Goal: Task Accomplishment & Management: Manage account settings

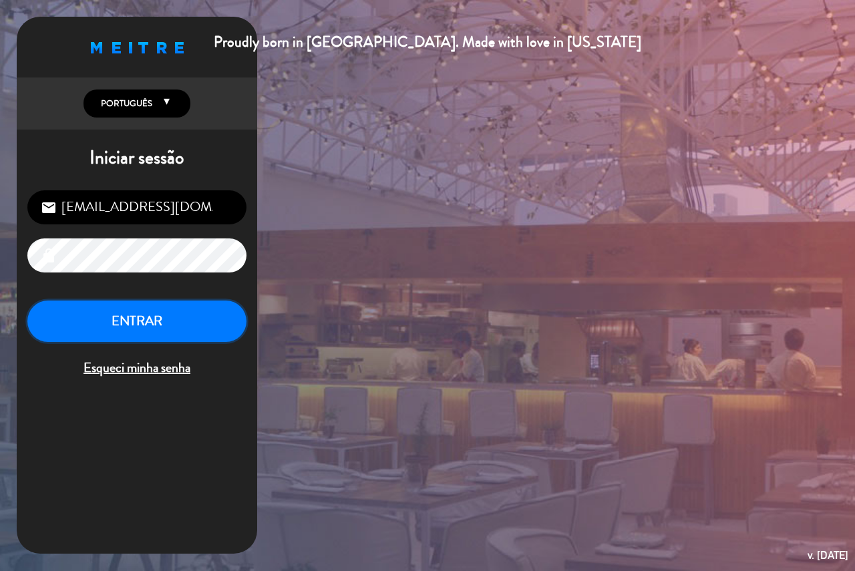
click at [96, 326] on button "ENTRAR" at bounding box center [136, 321] width 219 height 42
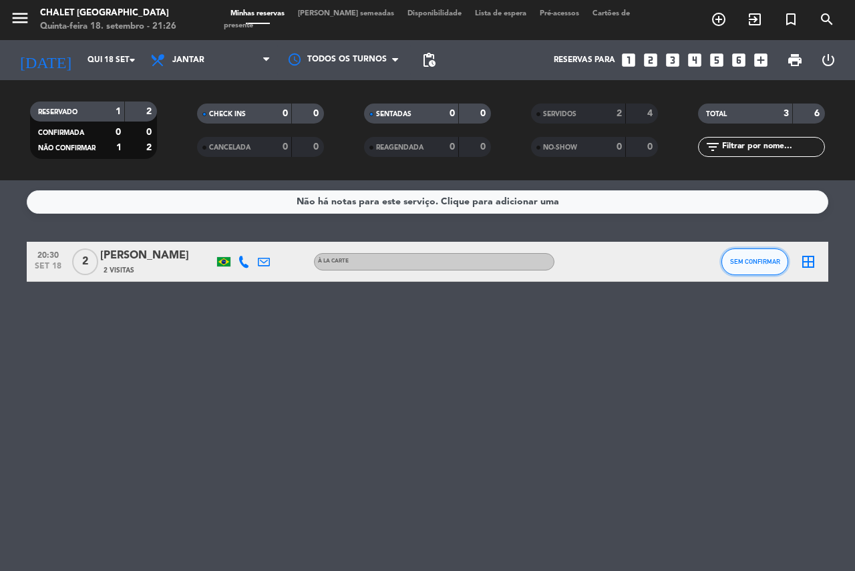
click at [732, 262] on span "SEM CONFIRMAR" at bounding box center [755, 261] width 50 height 7
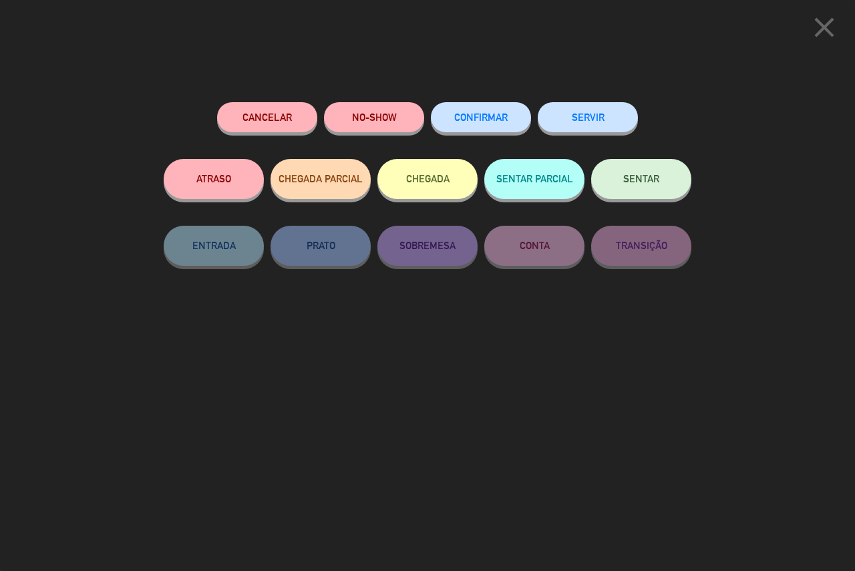
click at [592, 124] on button "SERVIR" at bounding box center [587, 117] width 100 height 30
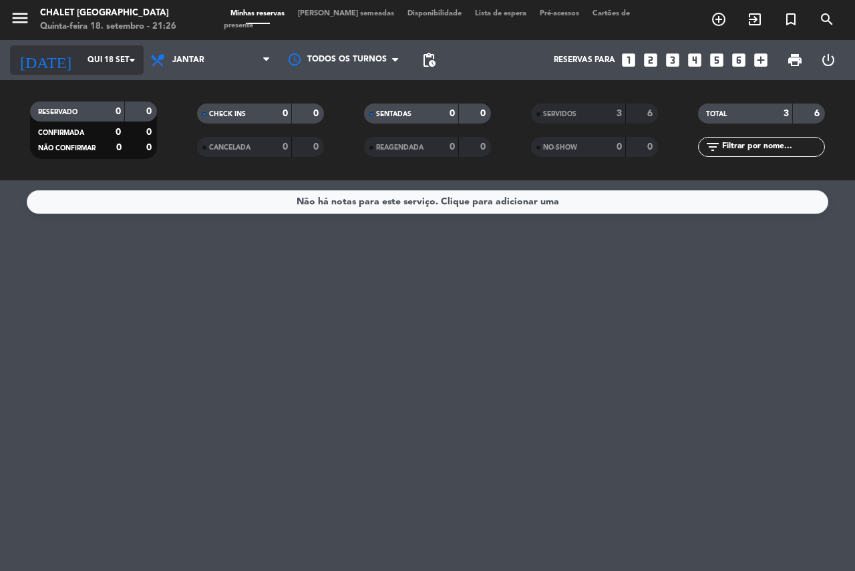
click at [107, 61] on input "Qui 18 set" at bounding box center [134, 60] width 106 height 23
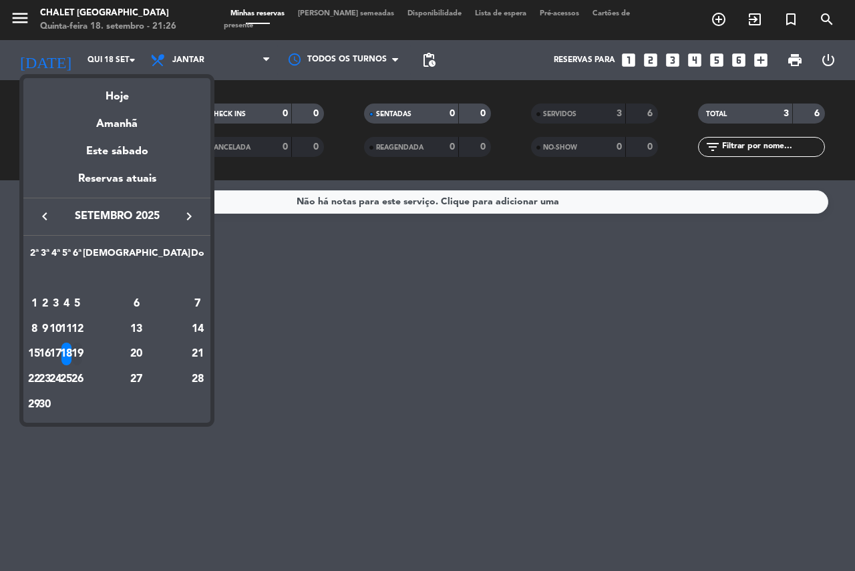
click at [82, 349] on div "19" at bounding box center [77, 353] width 10 height 23
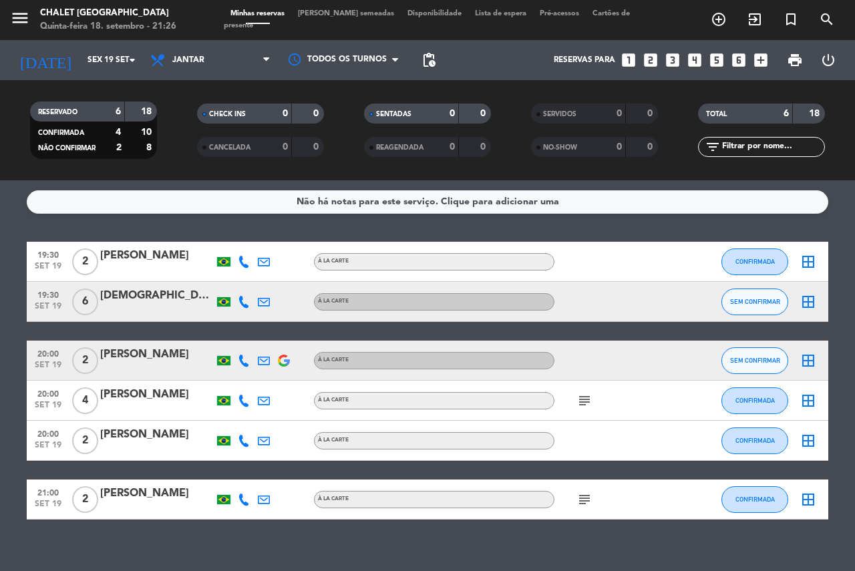
click at [582, 404] on icon "subject" at bounding box center [584, 401] width 16 height 16
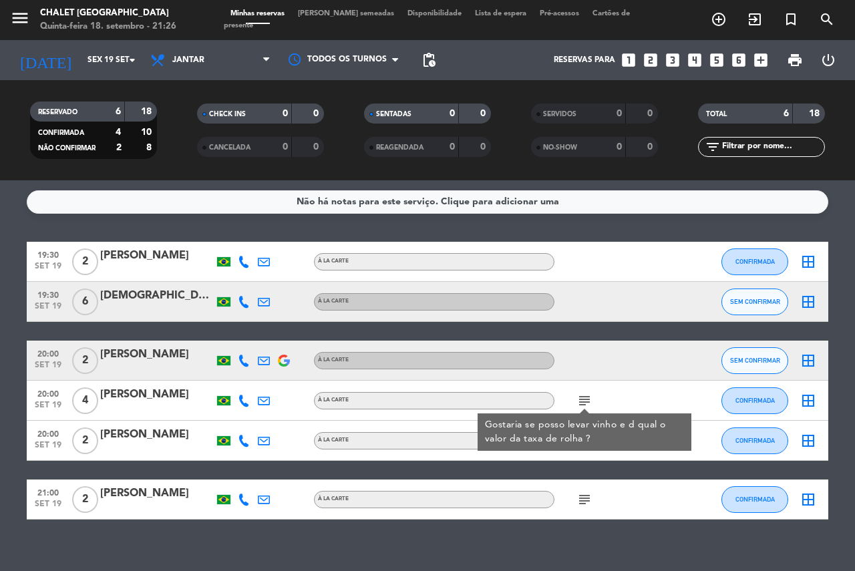
click at [586, 507] on icon "subject" at bounding box center [584, 499] width 16 height 16
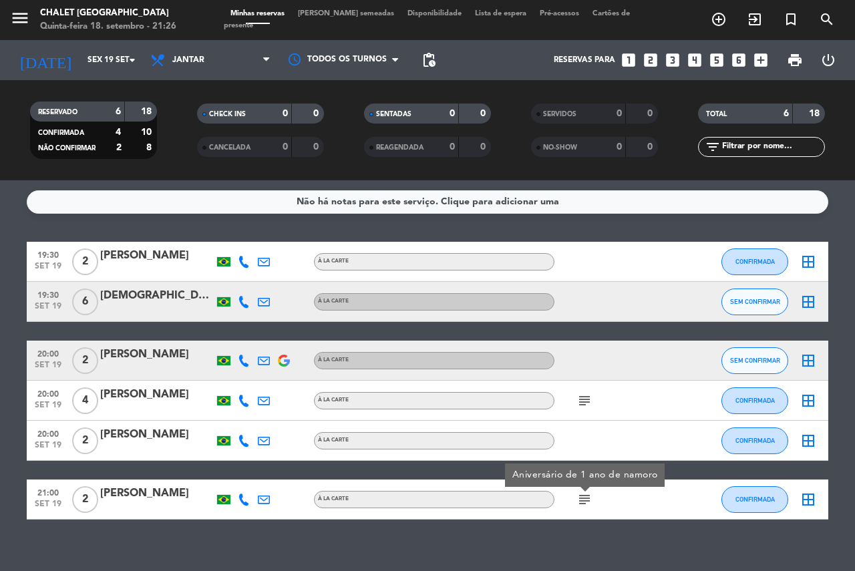
click at [586, 507] on icon "subject" at bounding box center [584, 499] width 16 height 16
click at [144, 491] on div "[PERSON_NAME]" at bounding box center [156, 493] width 113 height 17
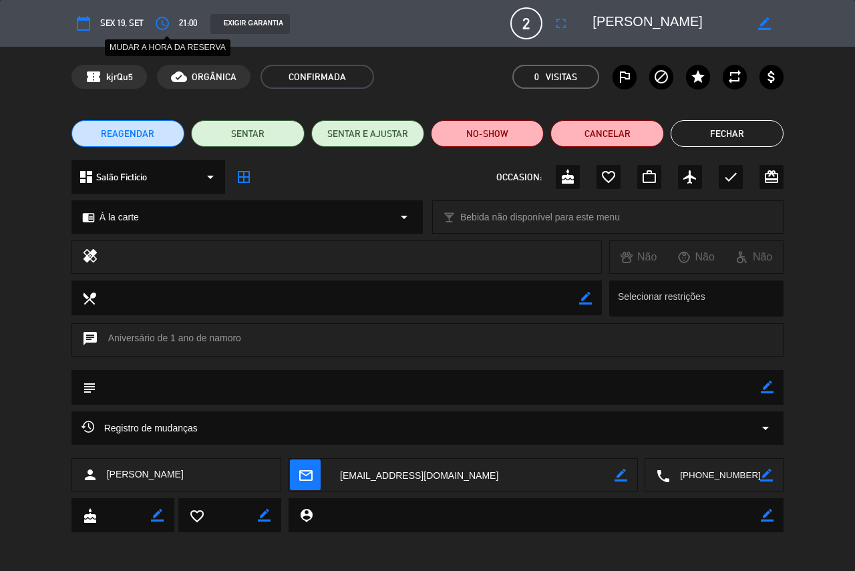
click at [160, 22] on icon "access_time" at bounding box center [162, 23] width 16 height 16
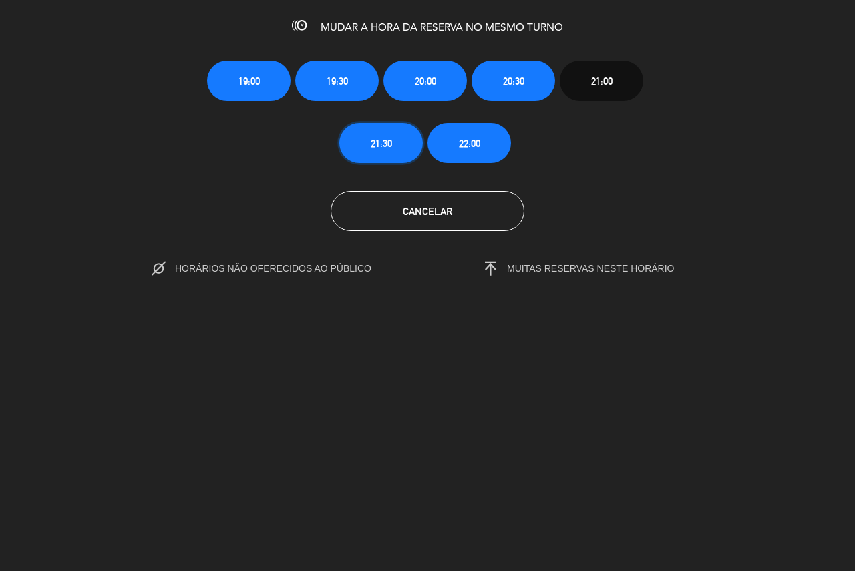
click at [391, 143] on span "21:30" at bounding box center [381, 143] width 21 height 15
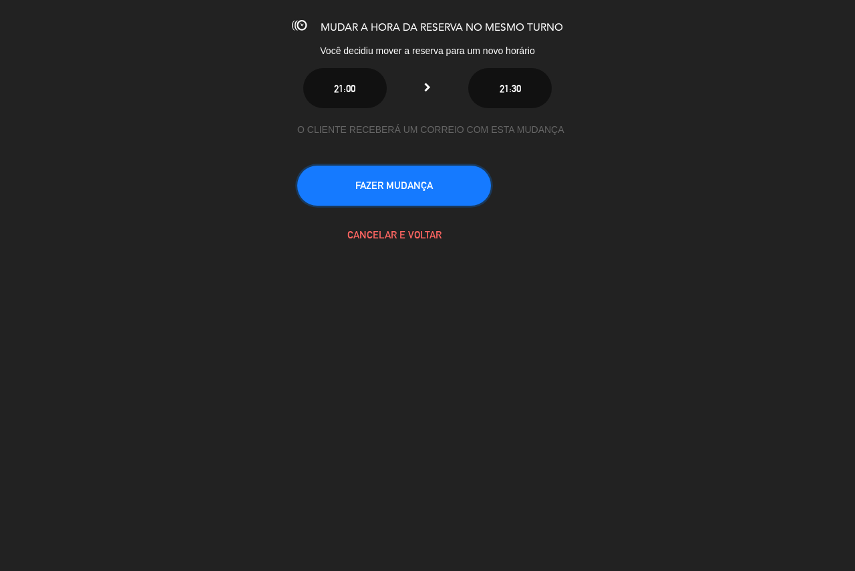
click at [388, 196] on button "FAZER MUDANÇA" at bounding box center [394, 186] width 194 height 40
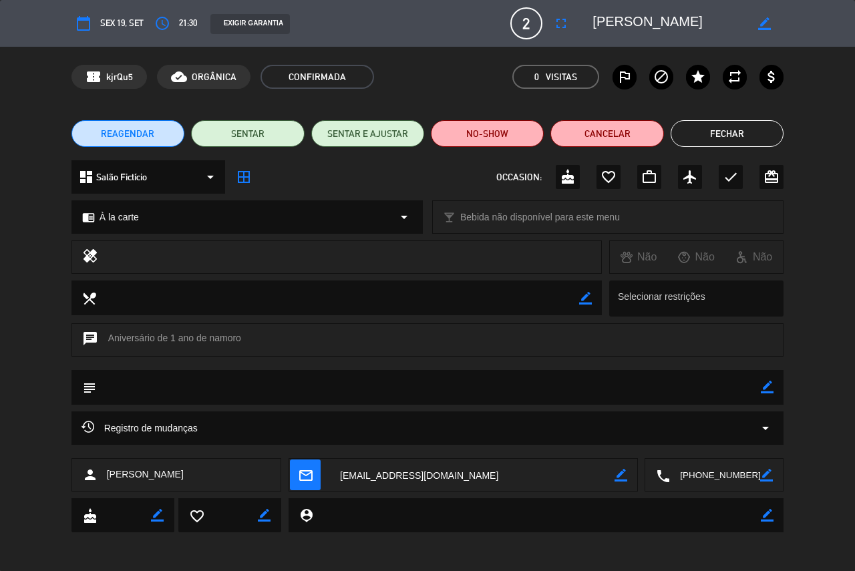
click at [680, 125] on button "Fechar" at bounding box center [726, 133] width 113 height 27
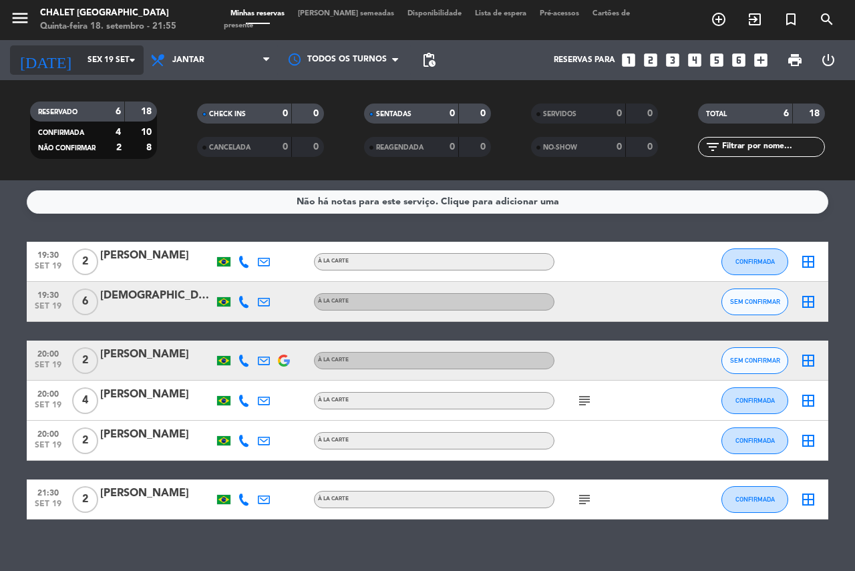
click at [118, 71] on input "Sex 19 set" at bounding box center [134, 60] width 106 height 23
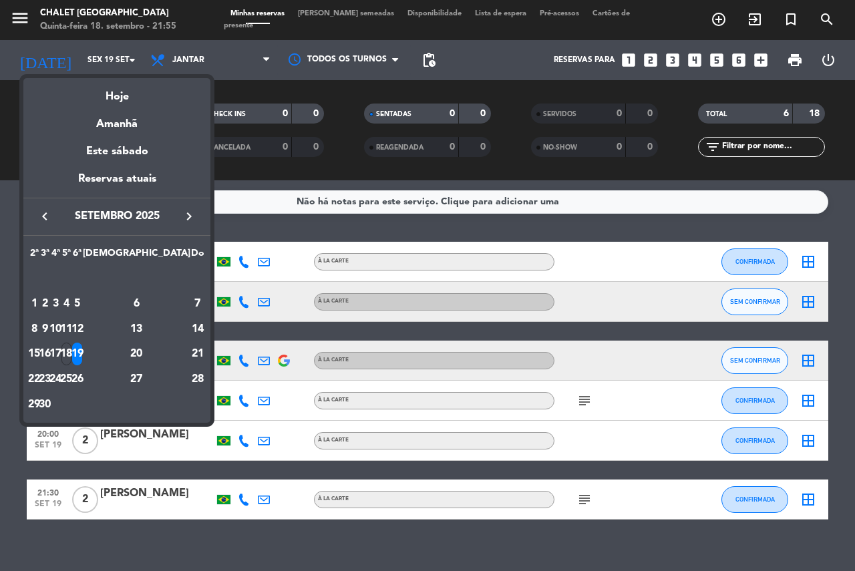
click at [169, 356] on div "20" at bounding box center [136, 353] width 97 height 23
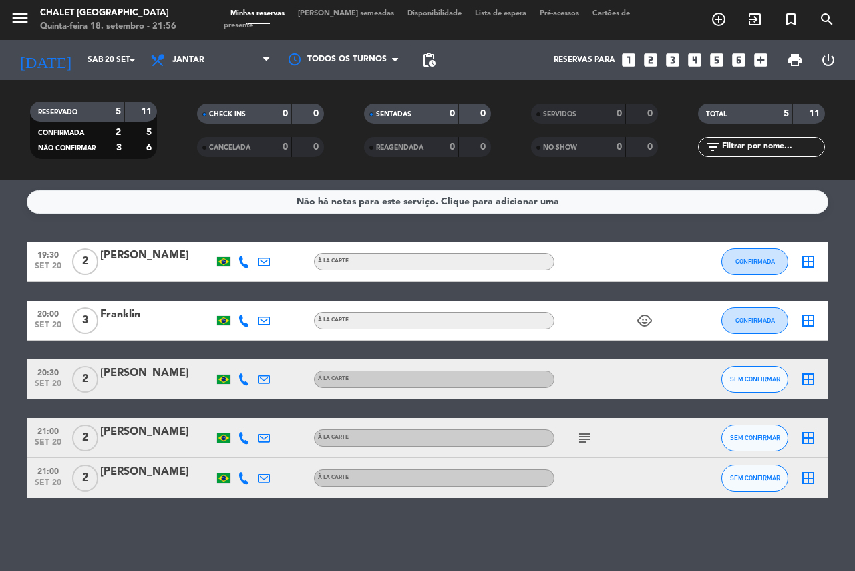
click at [581, 435] on icon "subject" at bounding box center [584, 438] width 16 height 16
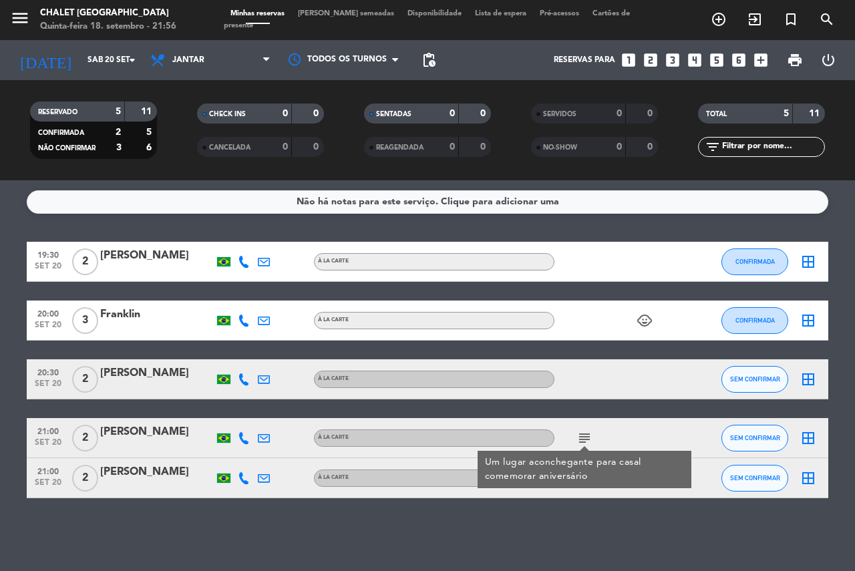
click at [427, 523] on div "Não há notas para este serviço. Clique para adicionar uma 19:30 [DATE] 2 [PERSO…" at bounding box center [427, 375] width 855 height 391
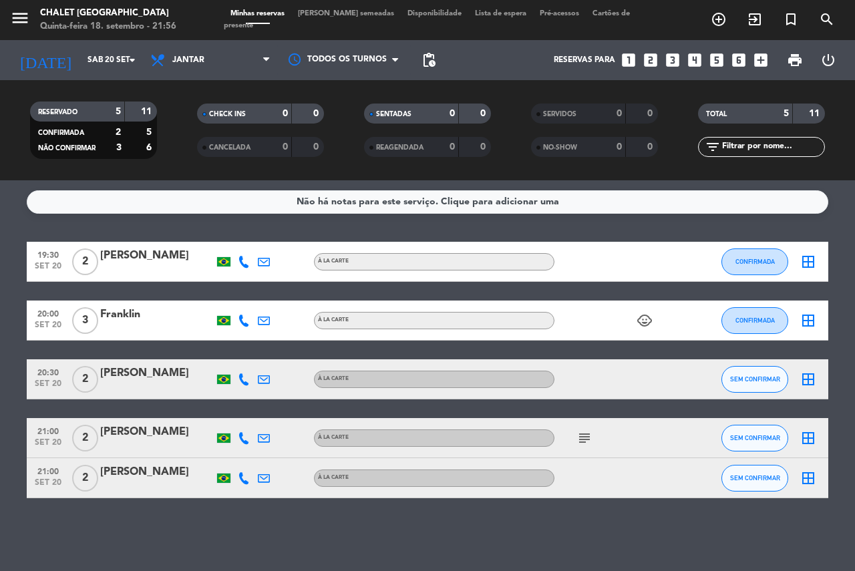
click at [650, 323] on icon "child_care" at bounding box center [644, 320] width 16 height 16
click at [642, 326] on icon "child_care" at bounding box center [644, 320] width 16 height 16
click at [85, 68] on input "Sáb 20 set" at bounding box center [134, 60] width 106 height 23
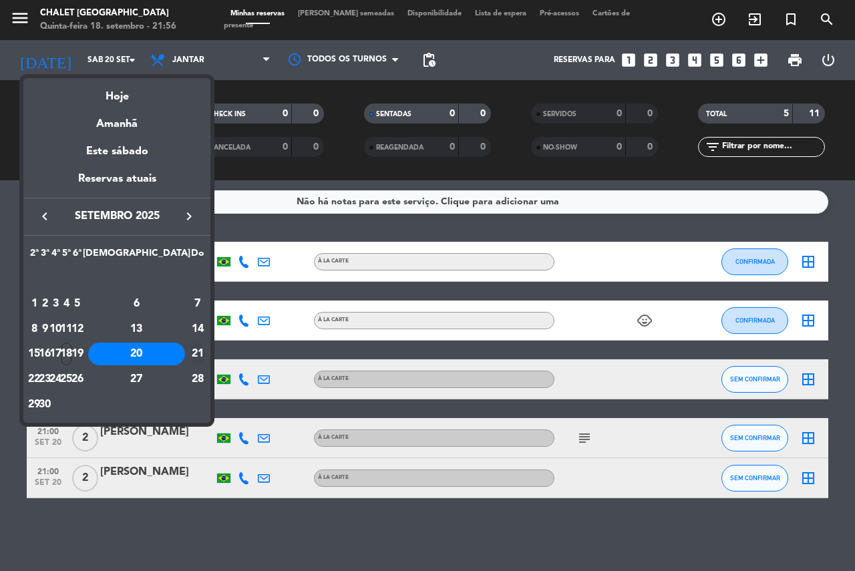
click at [195, 357] on div "21" at bounding box center [197, 353] width 13 height 23
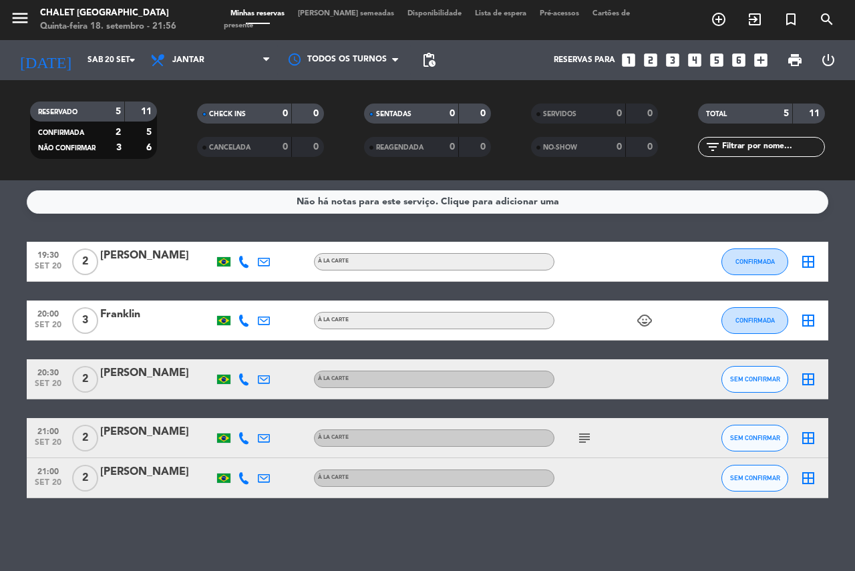
type input "Dom 21 set"
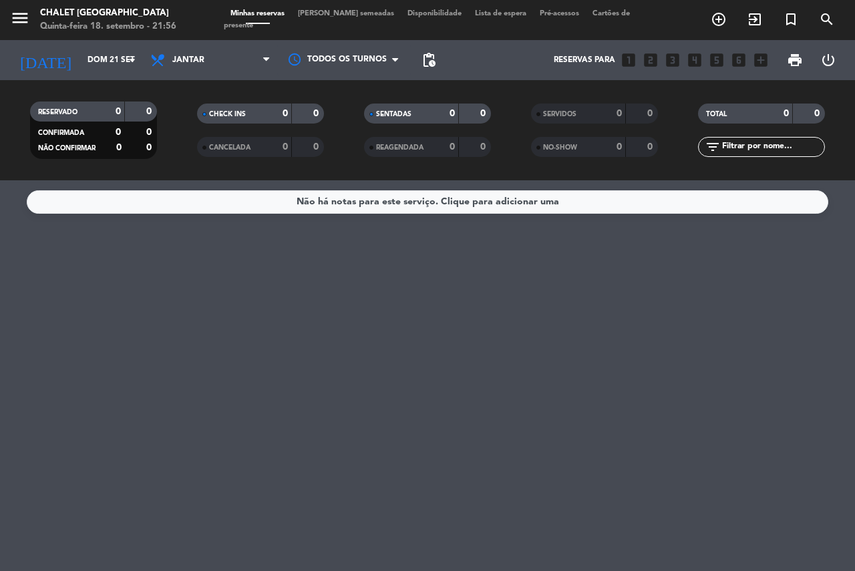
click at [178, 65] on span "Jantar" at bounding box center [211, 59] width 134 height 29
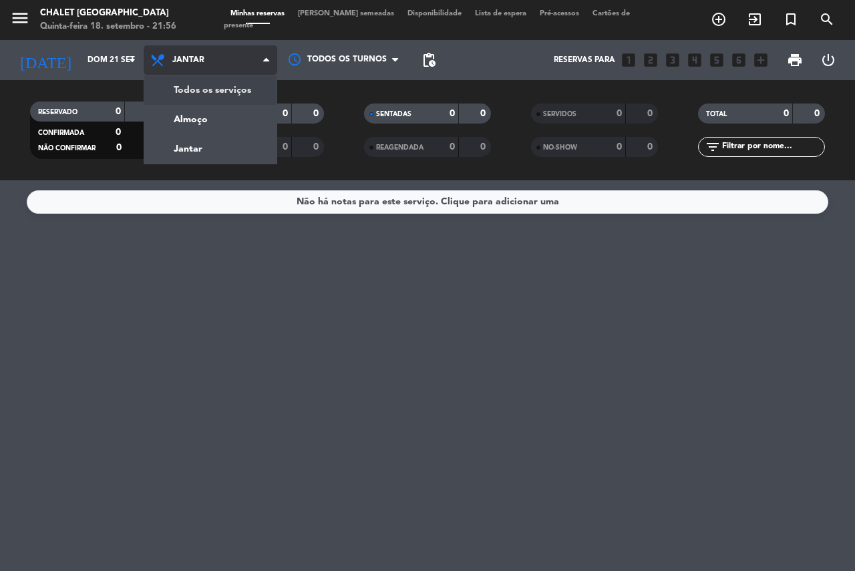
click at [180, 89] on div "menu Chalet [GEOGRAPHIC_DATA] Quinta-feira 18. setembro - 21:56 Minhas reservas…" at bounding box center [427, 90] width 855 height 180
